Goal: Information Seeking & Learning: Check status

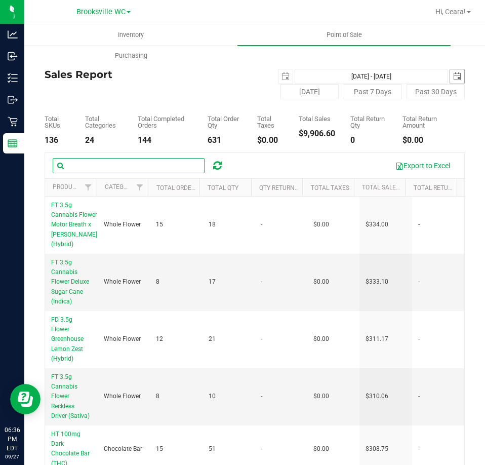
click at [452, 71] on span "select" at bounding box center [457, 76] width 14 height 14
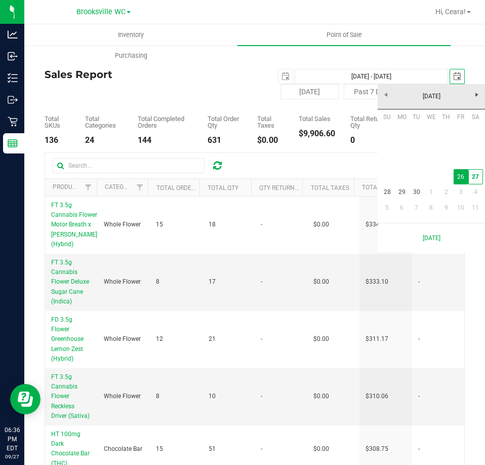
scroll to position [0, 25]
click at [469, 178] on link "27" at bounding box center [475, 177] width 15 height 16
type input "Sep 26, 2025 - Sep 27, 2025"
type input "[DATE]"
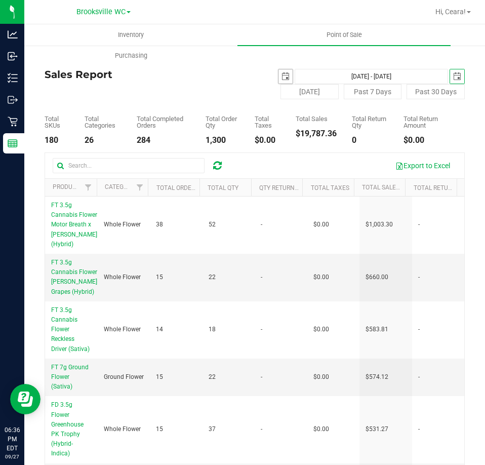
click at [282, 73] on span "select" at bounding box center [286, 76] width 8 height 8
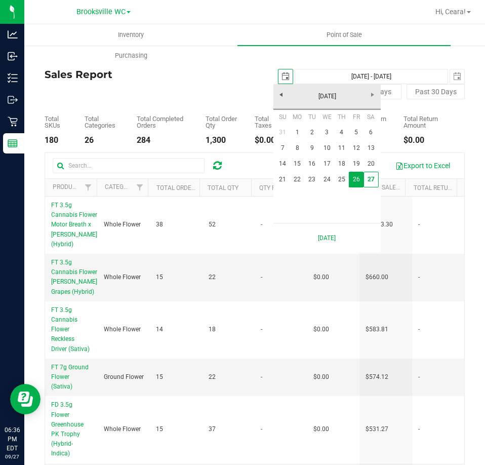
scroll to position [0, 25]
click at [373, 182] on link "27" at bounding box center [371, 180] width 15 height 16
type input "[DATE] - [DATE]"
type input "[DATE]"
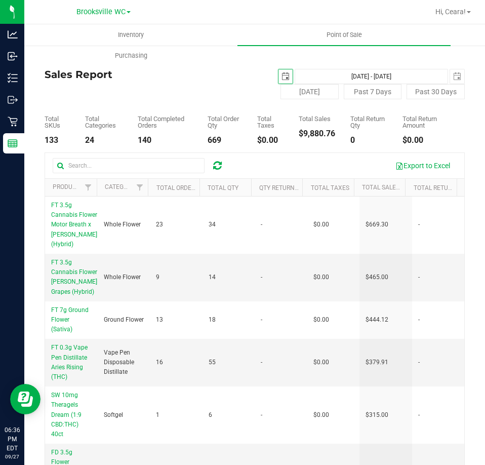
click at [279, 69] on span "select" at bounding box center [286, 76] width 14 height 14
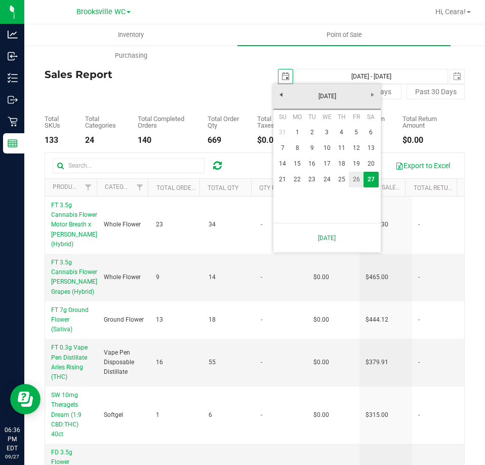
click at [355, 177] on link "26" at bounding box center [356, 180] width 15 height 16
type input "Sep 26, 2025 - Sep 27, 2025"
type input "2025-09-26"
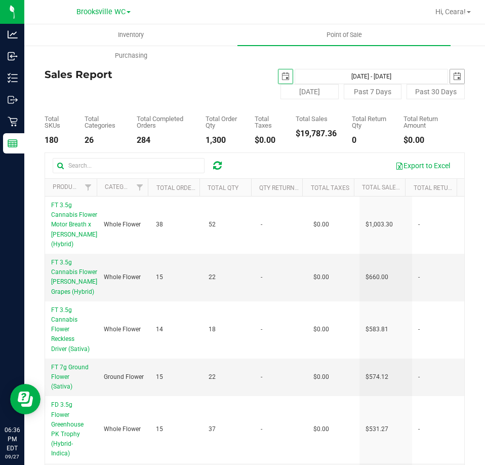
click at [453, 73] on span "select" at bounding box center [457, 76] width 8 height 8
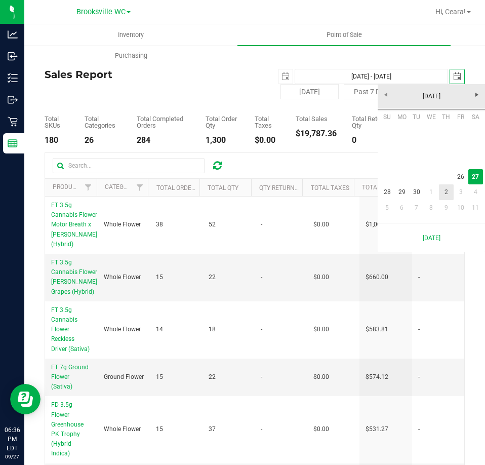
scroll to position [0, 25]
click at [457, 179] on link "26" at bounding box center [461, 177] width 15 height 16
type input "Sep 26, 2025 - Sep 26, 2025"
type input "2025-09-26"
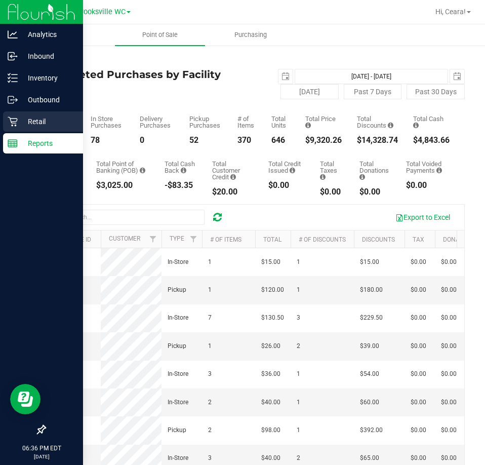
click at [24, 121] on p "Retail" at bounding box center [48, 121] width 61 height 12
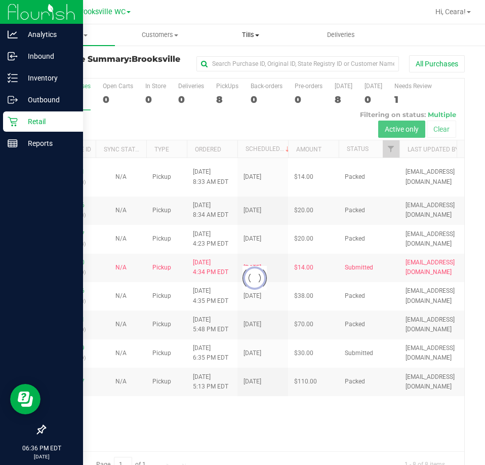
click at [246, 35] on span "Tills" at bounding box center [251, 34] width 90 height 9
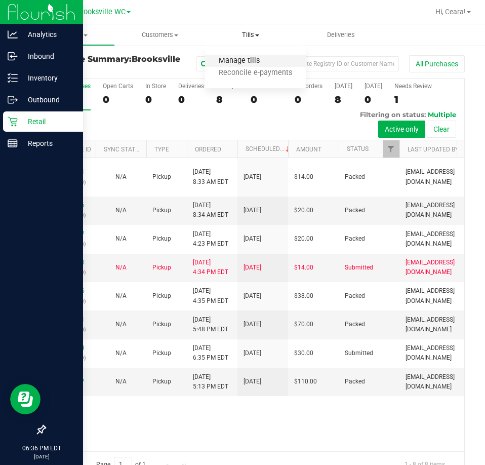
click at [254, 60] on span "Manage tills" at bounding box center [239, 61] width 68 height 9
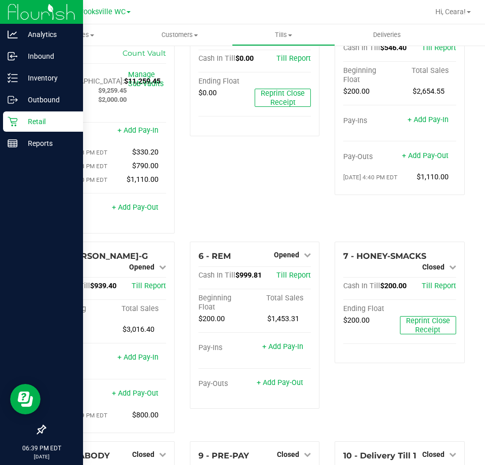
scroll to position [127, 0]
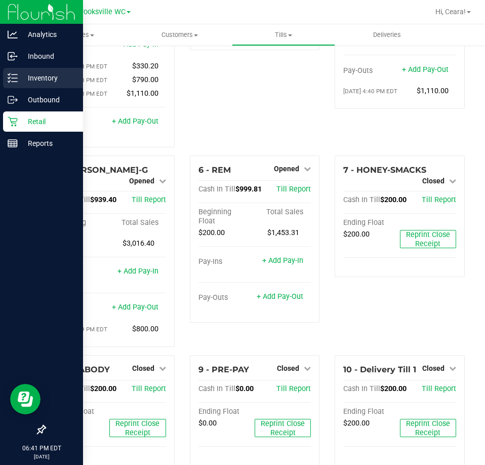
click at [41, 71] on div "Inventory" at bounding box center [43, 78] width 80 height 20
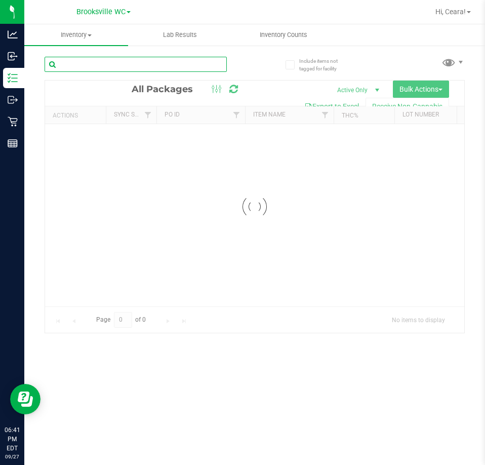
click at [152, 62] on input "text" at bounding box center [136, 64] width 182 height 15
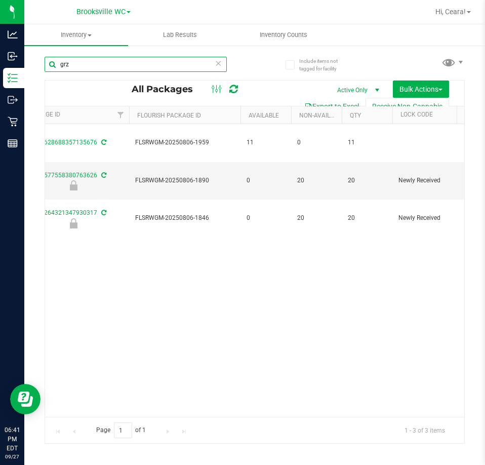
scroll to position [0, 499]
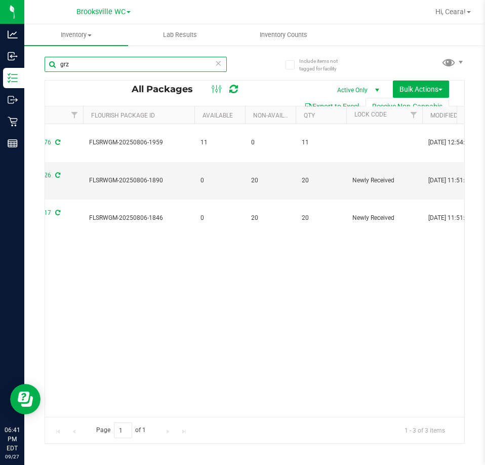
drag, startPoint x: 100, startPoint y: 60, endPoint x: -324, endPoint y: 34, distance: 425.2
click at [0, 34] on html "Analytics Inbound Inventory Outbound Retail Reports 06:41 PM EDT [DATE] 09/27 B…" at bounding box center [242, 232] width 485 height 465
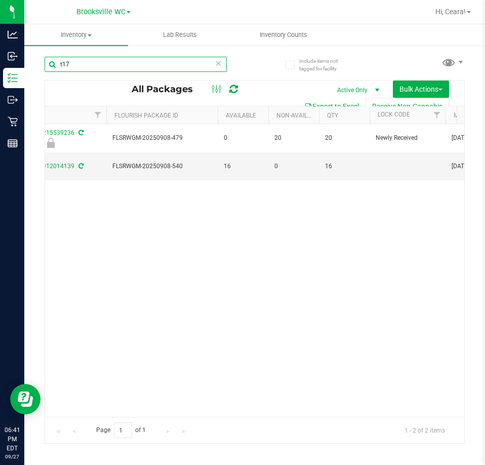
scroll to position [0, 508]
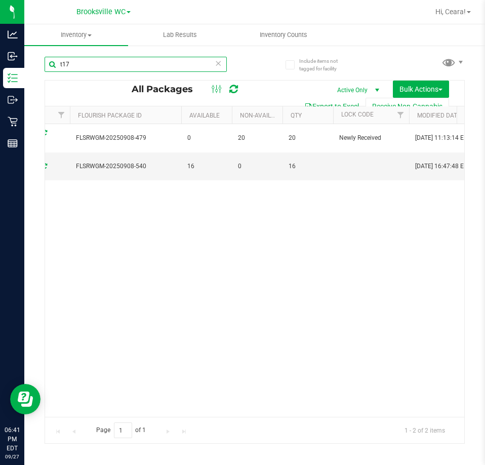
drag, startPoint x: 78, startPoint y: 69, endPoint x: -80, endPoint y: 69, distance: 158.5
click at [0, 69] on html "Analytics Inbound Inventory Outbound Retail Reports 06:41 PM EDT [DATE] 09/27 B…" at bounding box center [242, 232] width 485 height 465
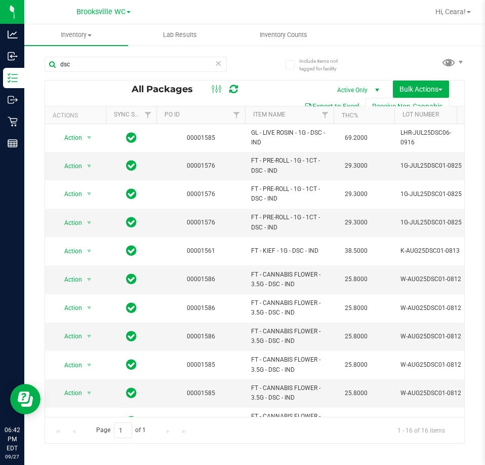
click at [298, 112] on th "Item Name" at bounding box center [289, 115] width 89 height 18
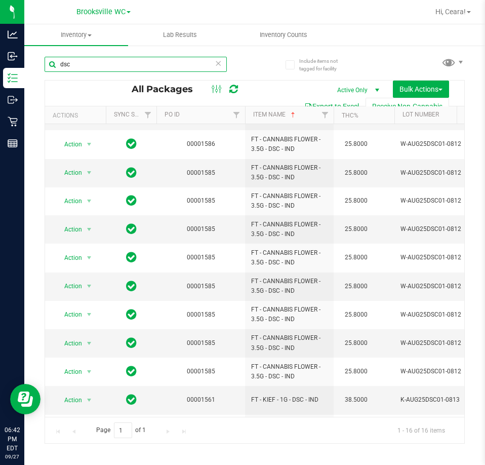
drag, startPoint x: 156, startPoint y: 68, endPoint x: -114, endPoint y: 30, distance: 273.0
click at [0, 30] on html "Analytics Inbound Inventory Outbound Retail Reports 06:42 PM EDT [DATE] 09/27 […" at bounding box center [242, 232] width 485 height 465
type input "o"
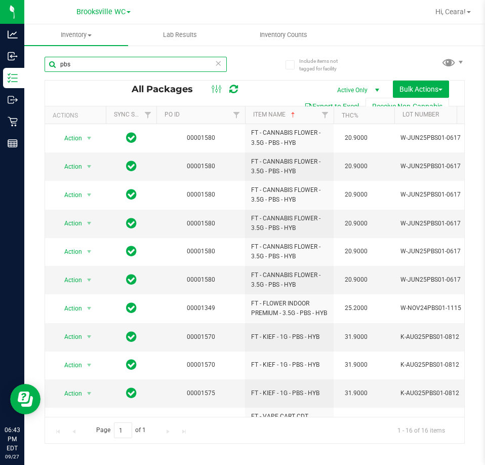
drag, startPoint x: 93, startPoint y: 63, endPoint x: -147, endPoint y: -2, distance: 249.3
click at [0, 0] on html "Analytics Inbound Inventory Outbound Retail Reports 06:43 PM EDT [DATE] 09/27 […" at bounding box center [242, 232] width 485 height 465
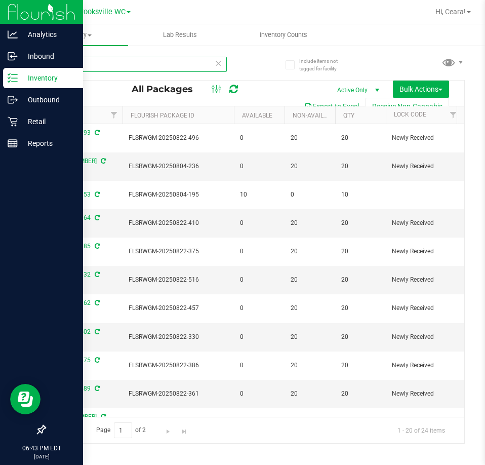
type input "wbv"
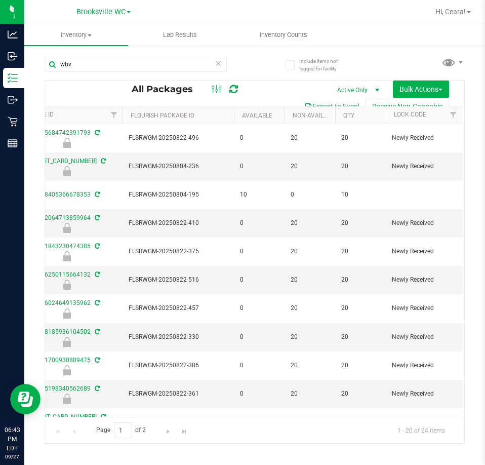
drag, startPoint x: 158, startPoint y: 73, endPoint x: 36, endPoint y: 60, distance: 122.8
click at [36, 60] on div "Include items not tagged for facility wbv All Packages Active Only Active Only …" at bounding box center [254, 199] width 461 height 309
click at [216, 65] on icon at bounding box center [218, 63] width 7 height 12
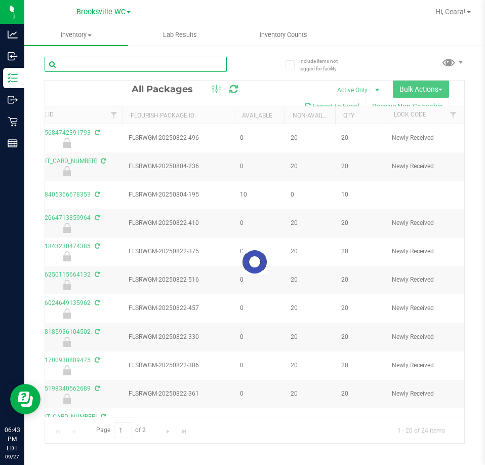
click at [159, 71] on input "text" at bounding box center [136, 64] width 182 height 15
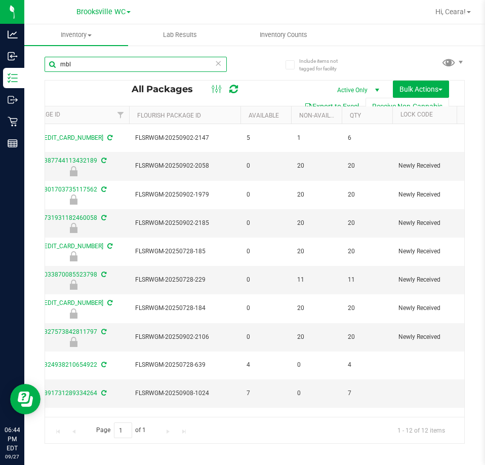
drag, startPoint x: 80, startPoint y: 64, endPoint x: -92, endPoint y: 39, distance: 173.0
click at [0, 39] on html "Analytics Inbound Inventory Outbound Retail Reports 06:44 PM EDT [DATE] 09/27 […" at bounding box center [242, 232] width 485 height 465
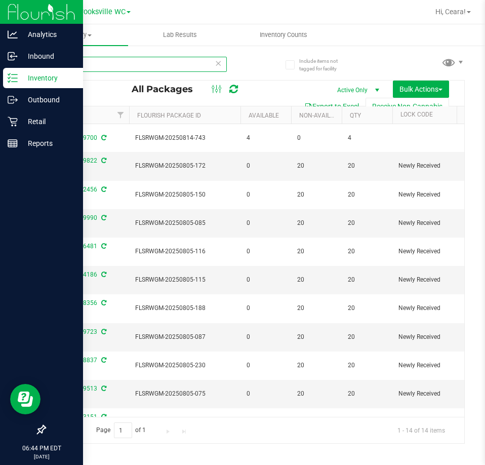
type input "mec"
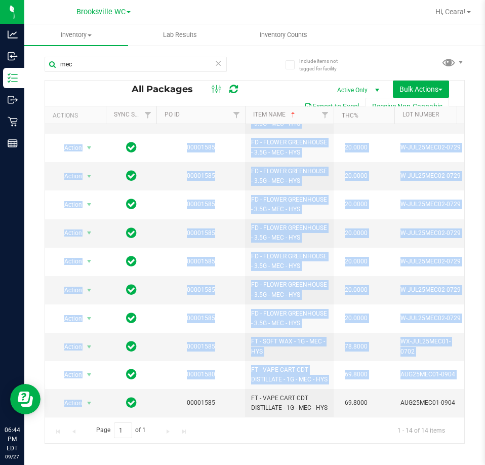
drag, startPoint x: 96, startPoint y: 408, endPoint x: 147, endPoint y: 332, distance: 91.6
click at [128, 416] on div "Action Action Adjust qty Create package Edit attributes Global inventory Locate…" at bounding box center [254, 270] width 419 height 293
click at [154, 333] on td at bounding box center [131, 347] width 51 height 28
